Goal: Transaction & Acquisition: Purchase product/service

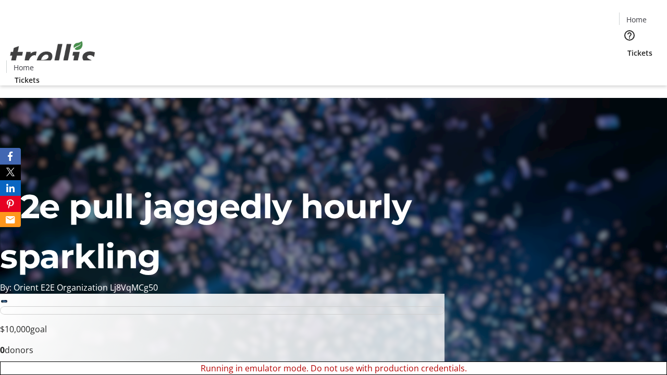
click at [638, 16] on span "Sign Up" at bounding box center [642, 14] width 30 height 13
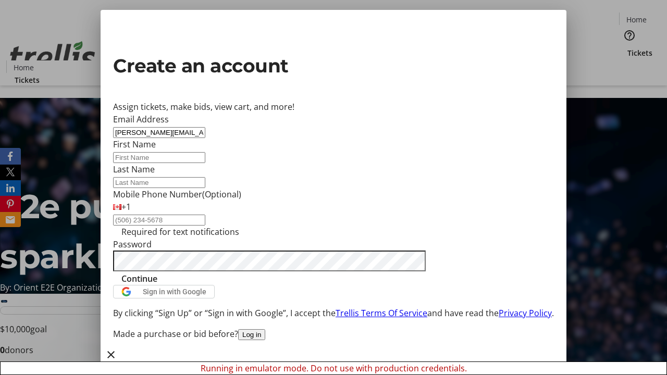
type input "[PERSON_NAME][EMAIL_ADDRESS][DOMAIN_NAME]"
type input "[PERSON_NAME]"
type input "Green"
click at [157, 285] on span "Continue" at bounding box center [139, 279] width 36 height 13
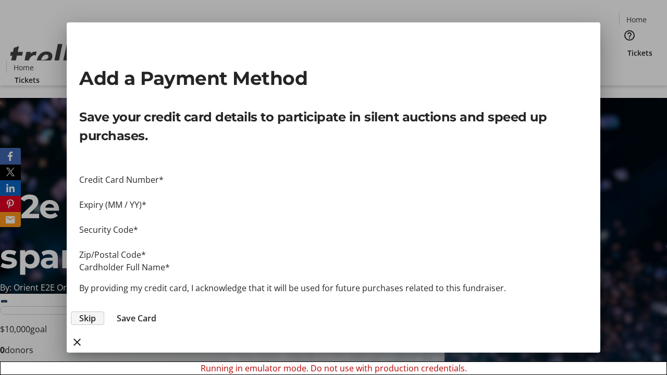
click at [96, 312] on span "Skip" at bounding box center [87, 318] width 17 height 13
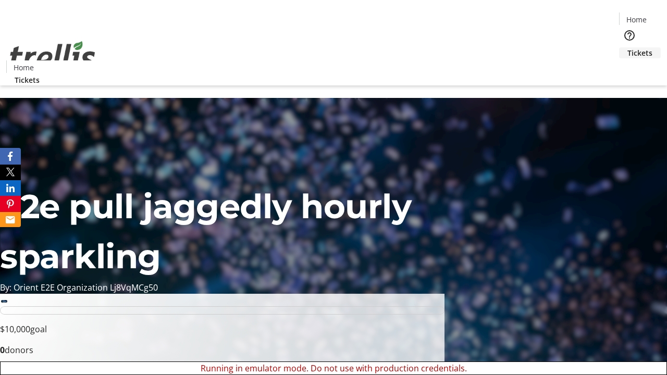
click at [628, 47] on span "Tickets" at bounding box center [640, 52] width 25 height 11
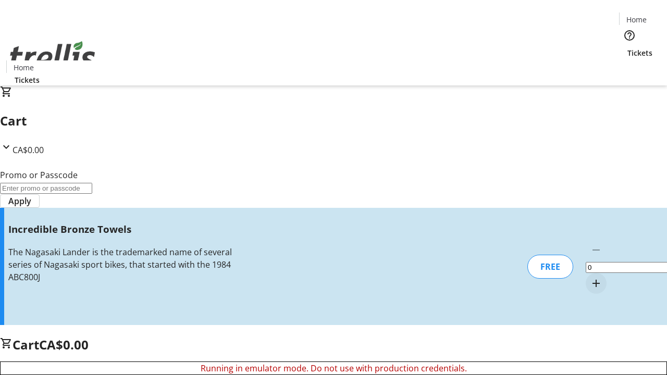
click at [590, 277] on mat-icon "Increment by one" at bounding box center [596, 283] width 13 height 13
type input "1"
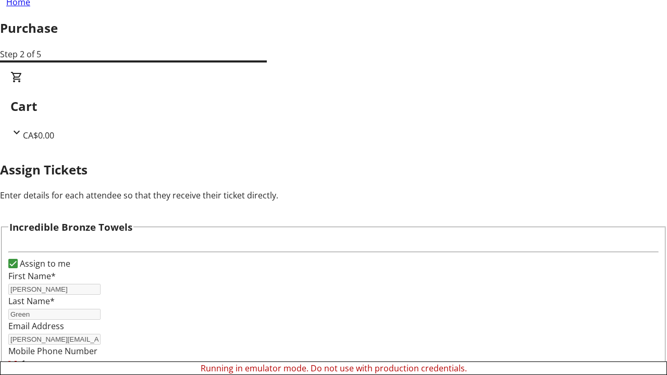
scroll to position [63, 0]
